Goal: Task Accomplishment & Management: Use online tool/utility

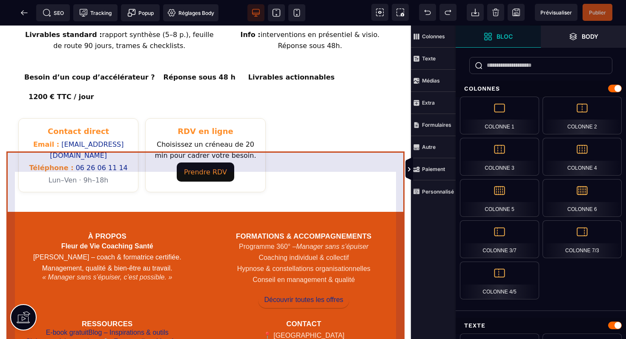
scroll to position [454, 0]
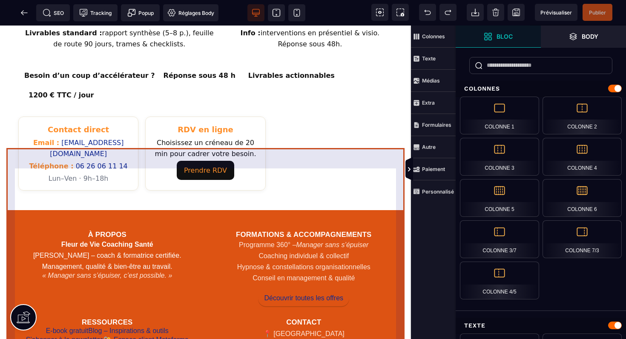
click at [217, 210] on div "À propos Fleur de Vie Coaching Santé [PERSON_NAME] – coach & formatrice certifi…" at bounding box center [205, 314] width 398 height 209
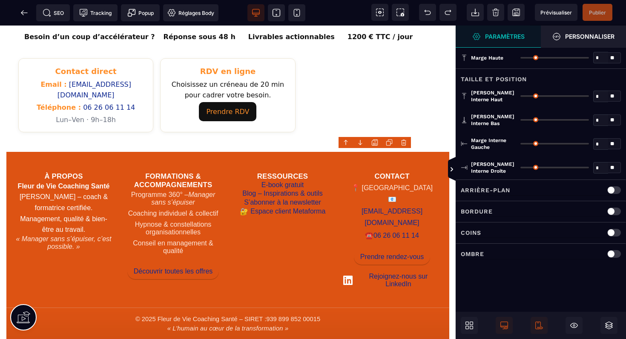
type input "*"
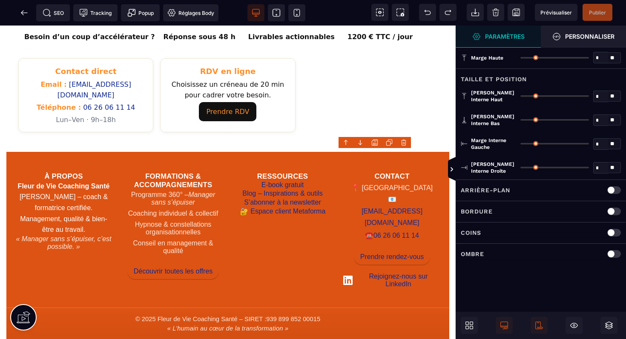
scroll to position [448, 0]
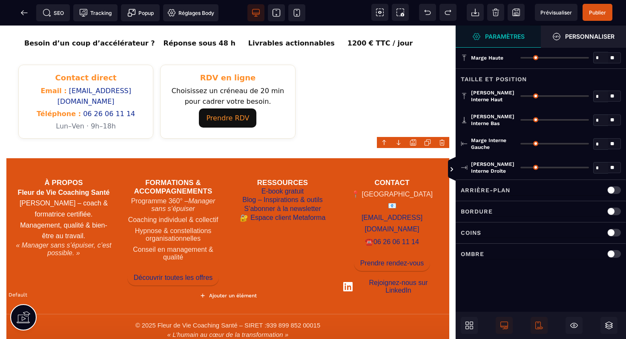
click at [322, 161] on div "À propos Fleur de Vie Coaching Santé Isabelle Delahaye – coach & formatrice cer…" at bounding box center [227, 232] width 443 height 149
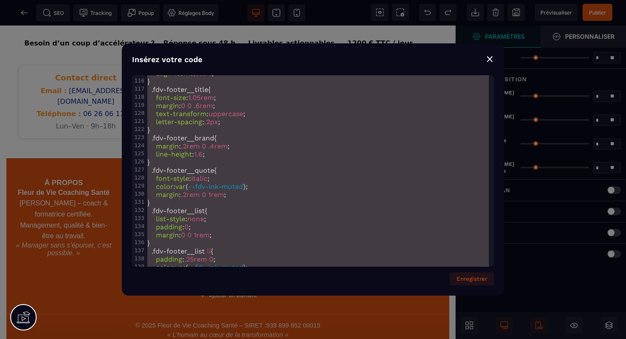
scroll to position [0, 0]
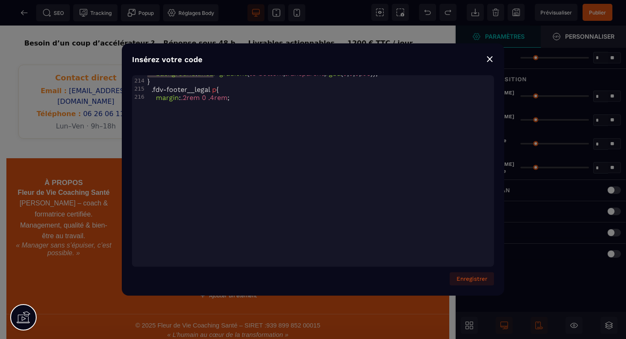
type textarea "**********"
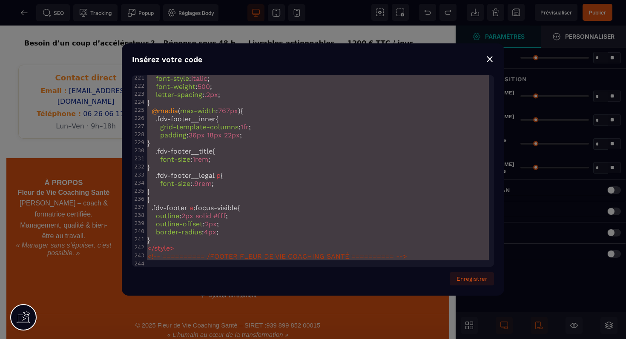
drag, startPoint x: 146, startPoint y: 81, endPoint x: 212, endPoint y: 329, distance: 255.9
click at [491, 62] on div "⨯" at bounding box center [489, 59] width 9 height 12
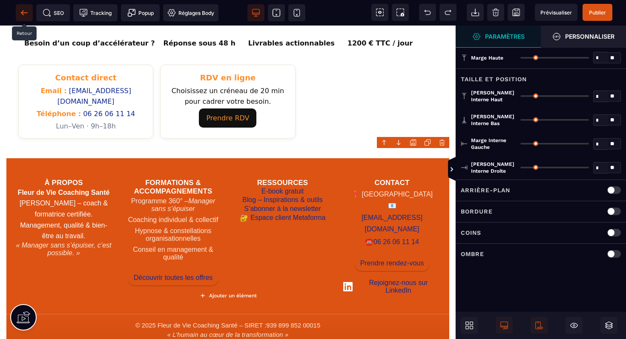
click at [18, 13] on span at bounding box center [24, 12] width 17 height 17
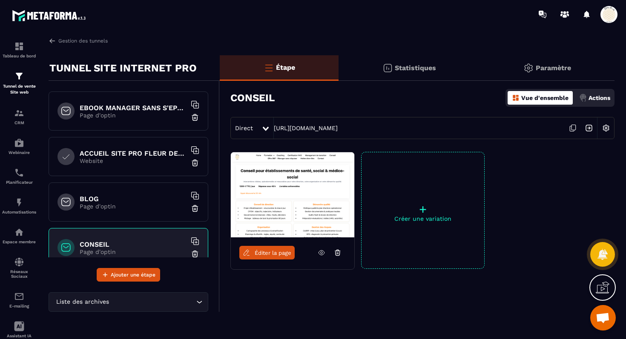
click at [127, 119] on div "EBOOK MANAGER SANS S'EPUISER OFFERT Page d'optin" at bounding box center [129, 110] width 160 height 39
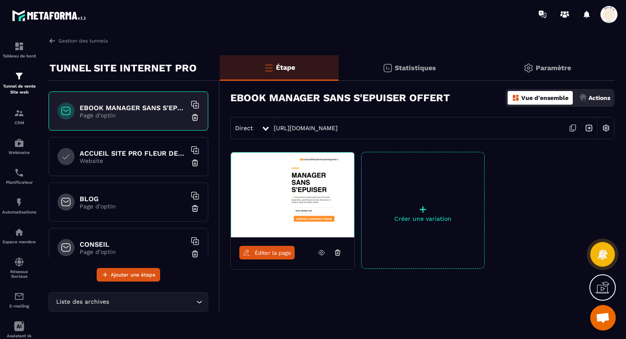
click at [571, 125] on icon at bounding box center [573, 127] width 4 height 5
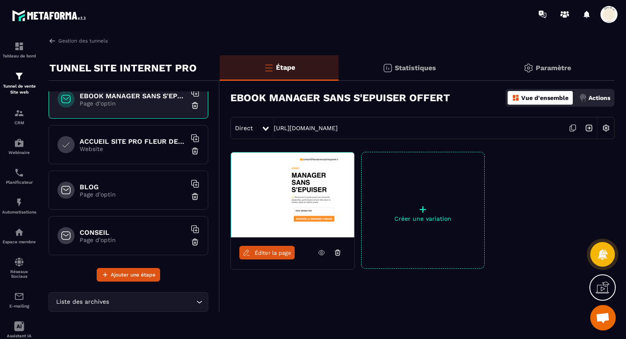
click at [136, 188] on h6 "BLOG" at bounding box center [133, 187] width 106 height 8
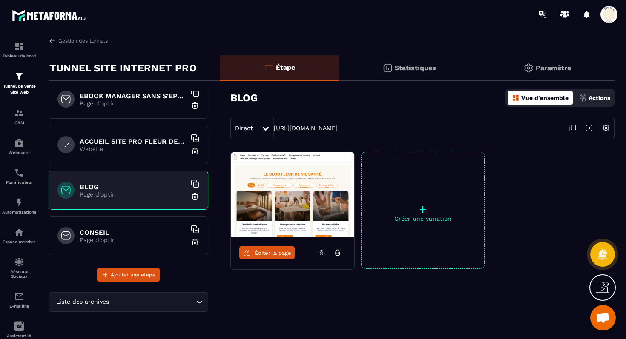
click at [571, 127] on icon at bounding box center [573, 127] width 4 height 5
click at [131, 232] on h6 "CONSEIL" at bounding box center [133, 233] width 106 height 8
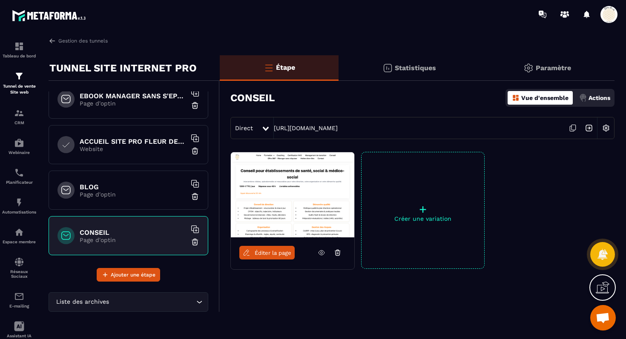
click at [263, 252] on span "Éditer la page" at bounding box center [272, 253] width 37 height 6
